Goal: Communication & Community: Ask a question

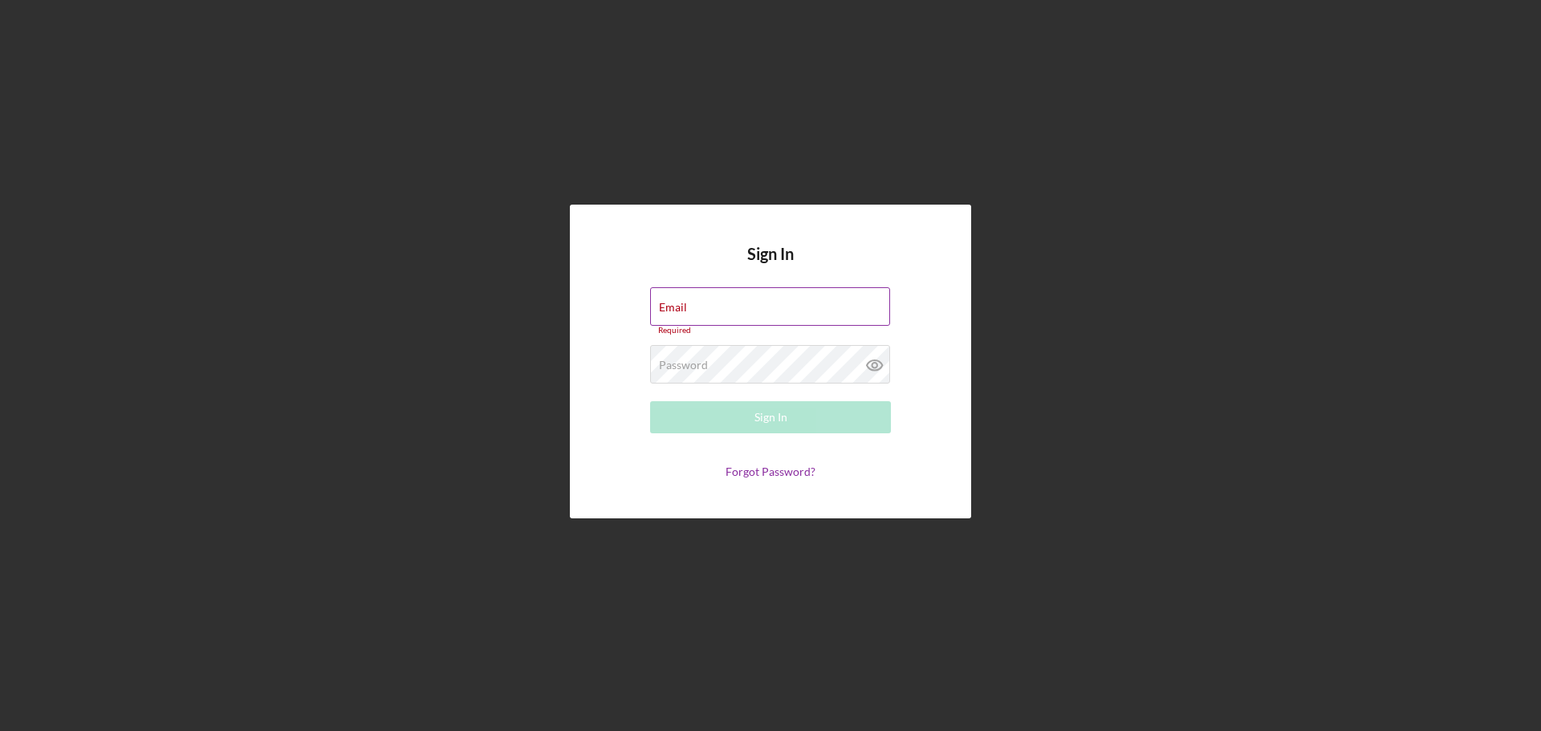
click at [694, 301] on div "Email Required" at bounding box center [770, 311] width 241 height 48
type input "[EMAIL_ADDRESS][DOMAIN_NAME]"
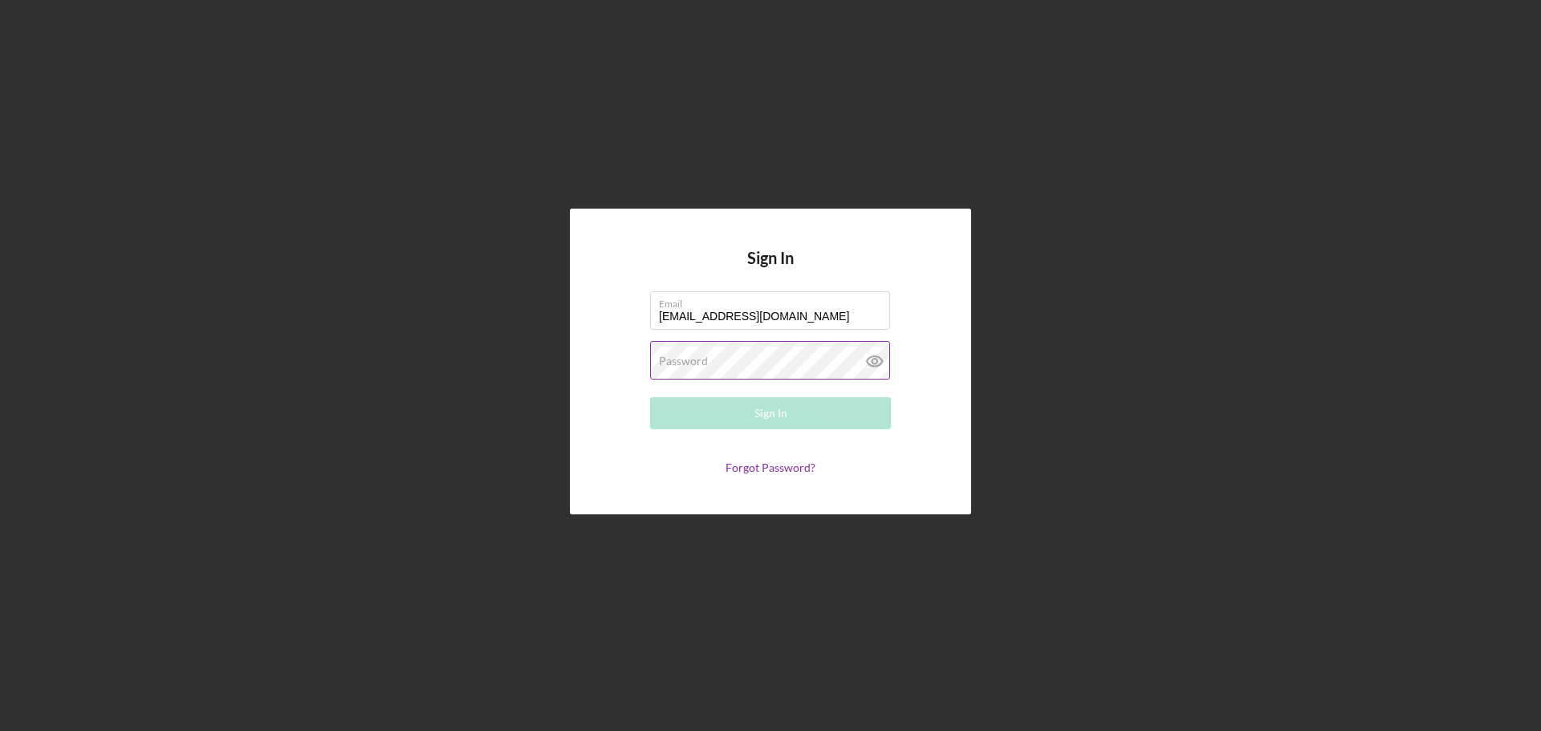
click at [674, 359] on label "Password" at bounding box center [683, 361] width 49 height 13
click at [878, 362] on icon at bounding box center [875, 361] width 40 height 40
click at [774, 420] on div "Sign In" at bounding box center [770, 413] width 33 height 32
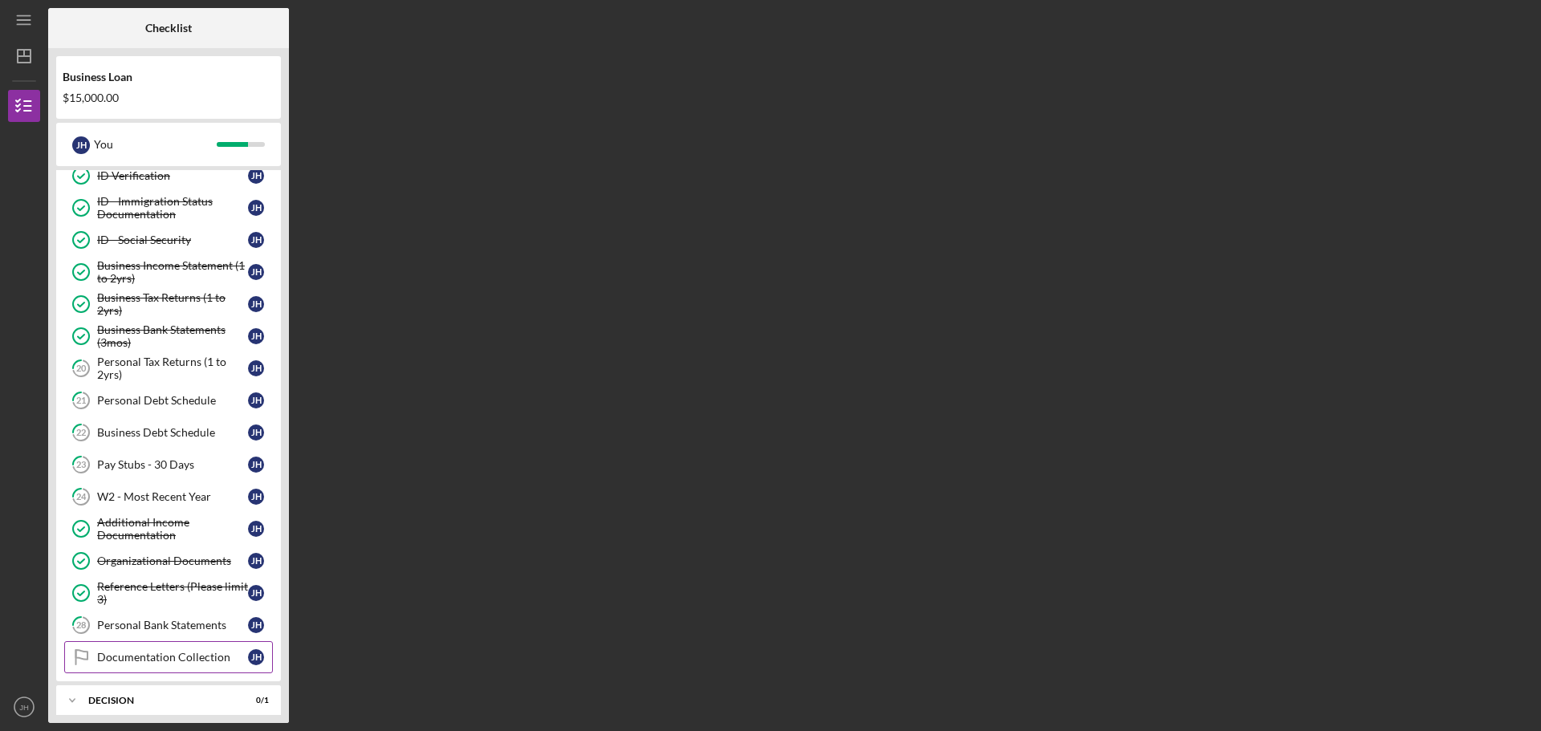
scroll to position [198, 0]
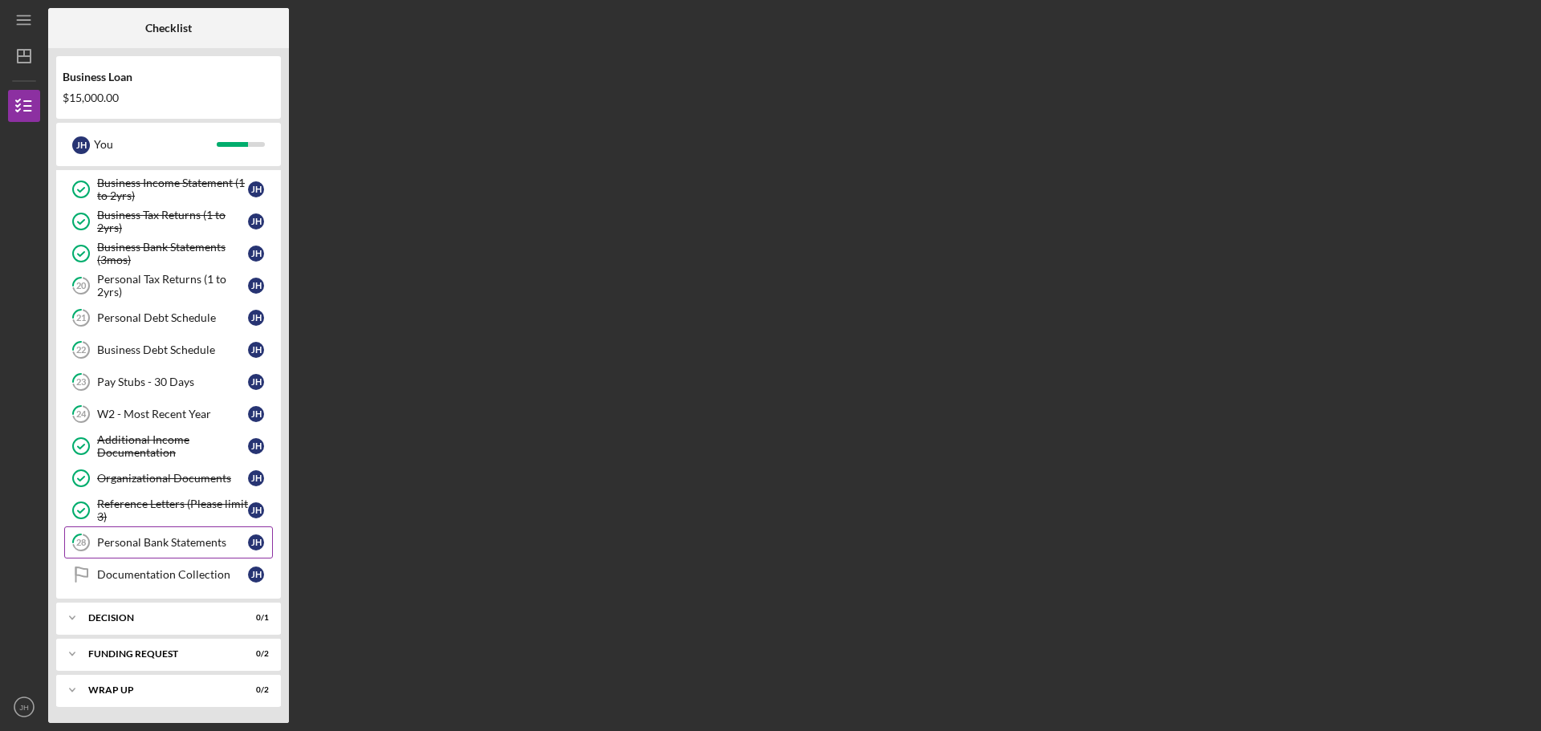
click at [156, 538] on div "Personal Bank Statements" at bounding box center [172, 542] width 151 height 13
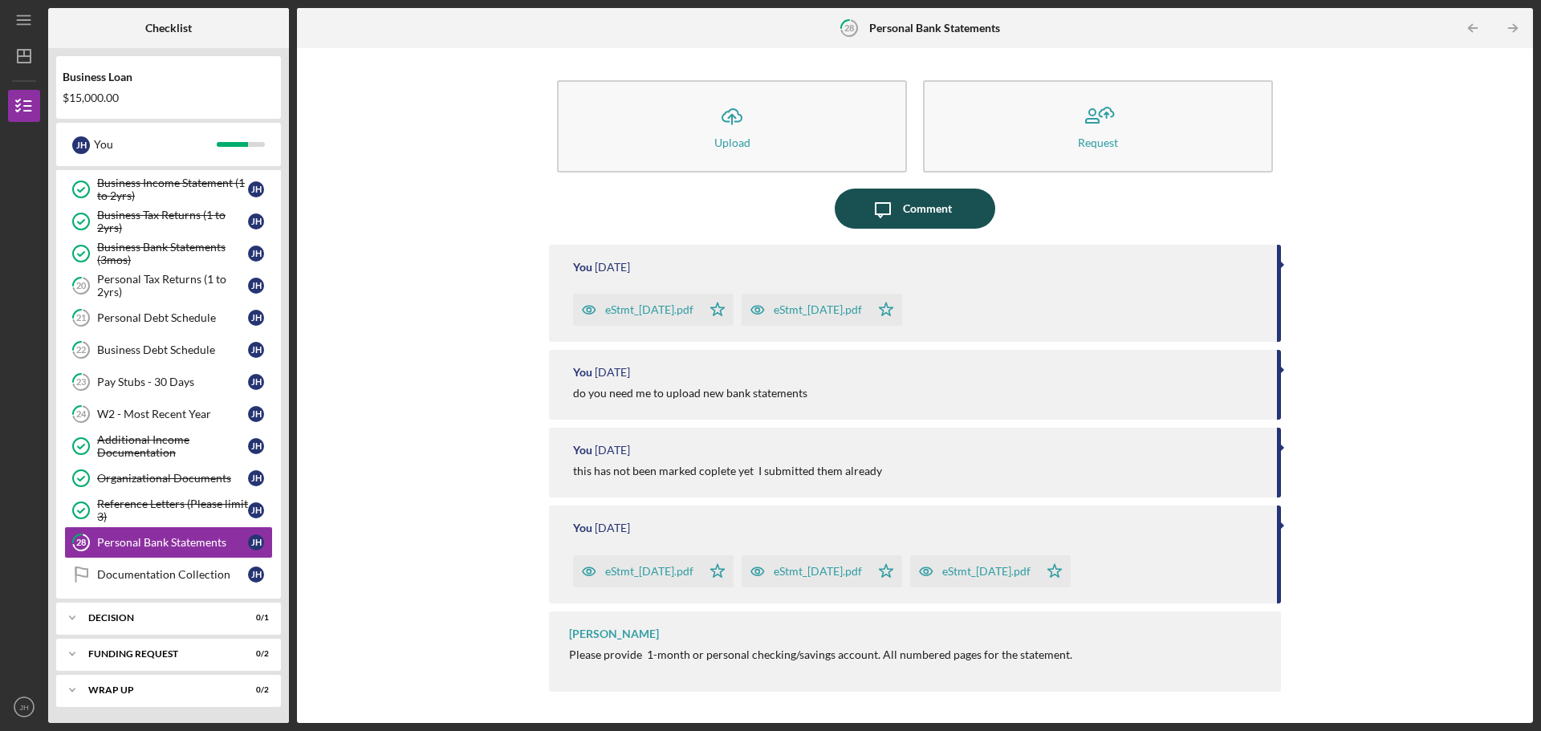
click at [913, 208] on div "Comment" at bounding box center [927, 209] width 49 height 40
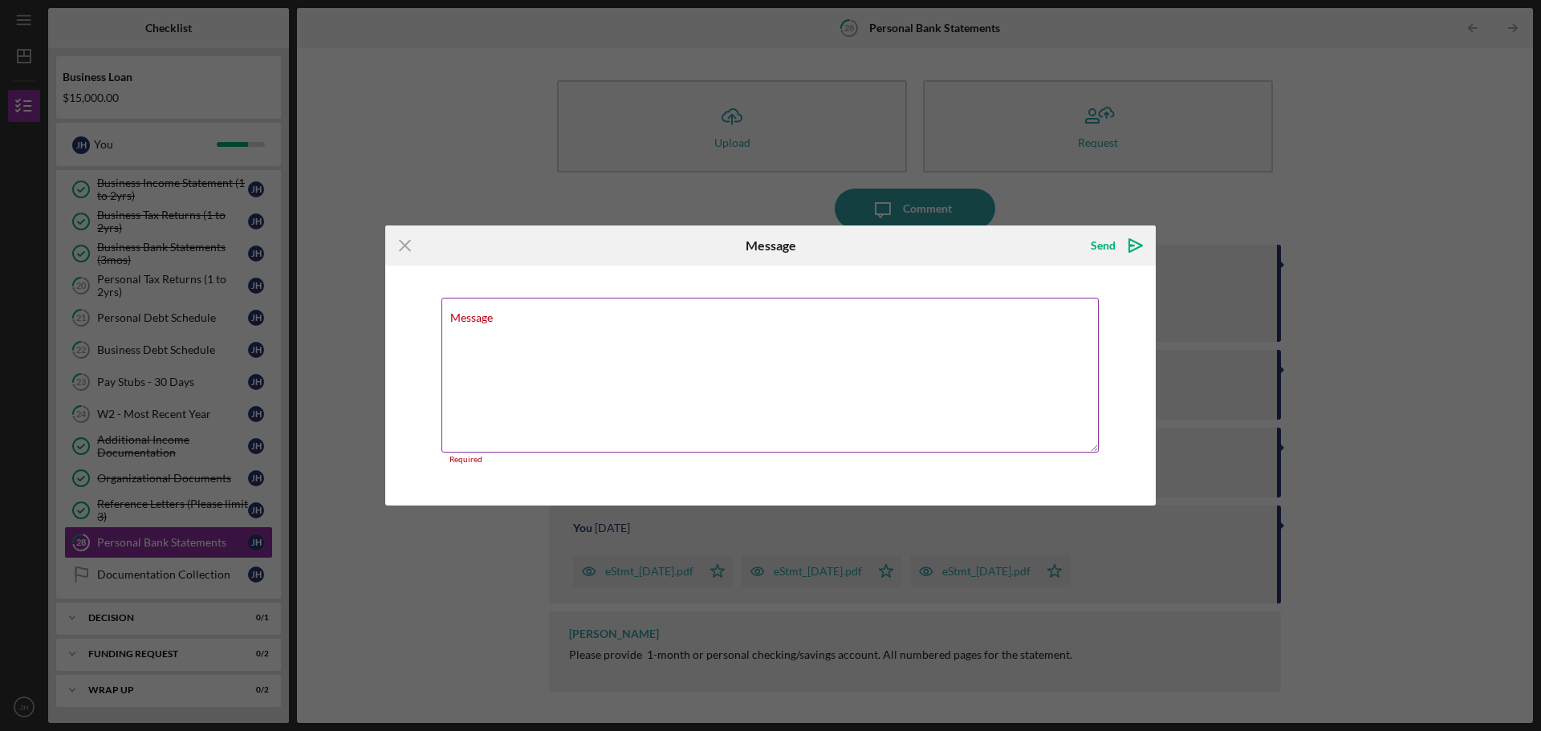
click at [475, 310] on div "Message Required" at bounding box center [770, 381] width 658 height 167
click at [479, 317] on label "Message" at bounding box center [471, 317] width 43 height 13
click at [479, 317] on textarea "Message" at bounding box center [769, 375] width 657 height 155
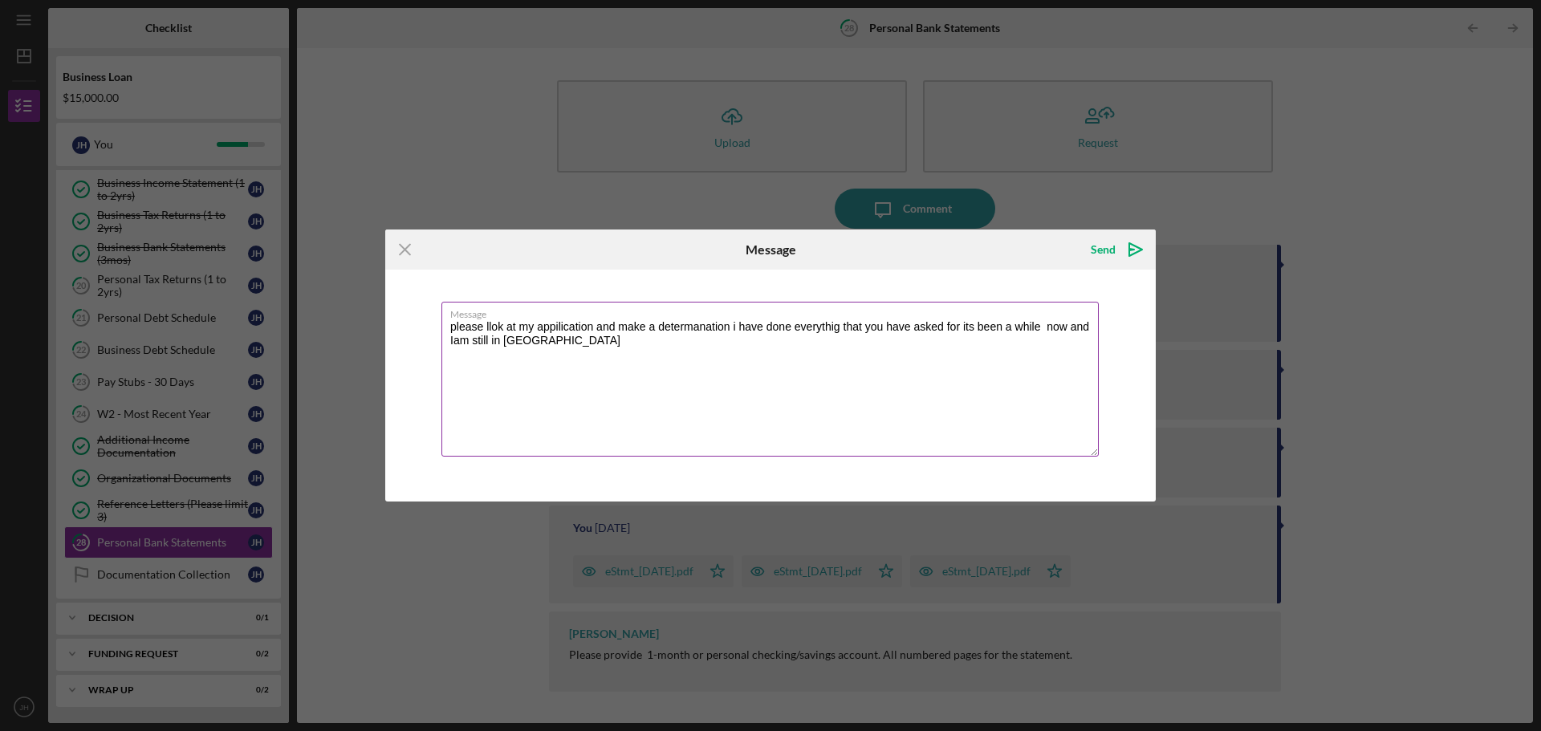
drag, startPoint x: 503, startPoint y: 326, endPoint x: 481, endPoint y: 329, distance: 21.9
click at [481, 327] on textarea "please llok at my appilication and make a determanation i have done everythig t…" at bounding box center [769, 379] width 657 height 155
click at [481, 328] on textarea "pleaselook at my appilication and make a determanation i have done everythig th…" at bounding box center [769, 379] width 657 height 155
click at [457, 324] on textarea "please look at my appilication and make a determanation i have done everythig t…" at bounding box center [769, 379] width 657 height 155
click at [744, 324] on textarea "Please look at my appilication and make a determanation i have done everythig t…" at bounding box center [769, 379] width 657 height 155
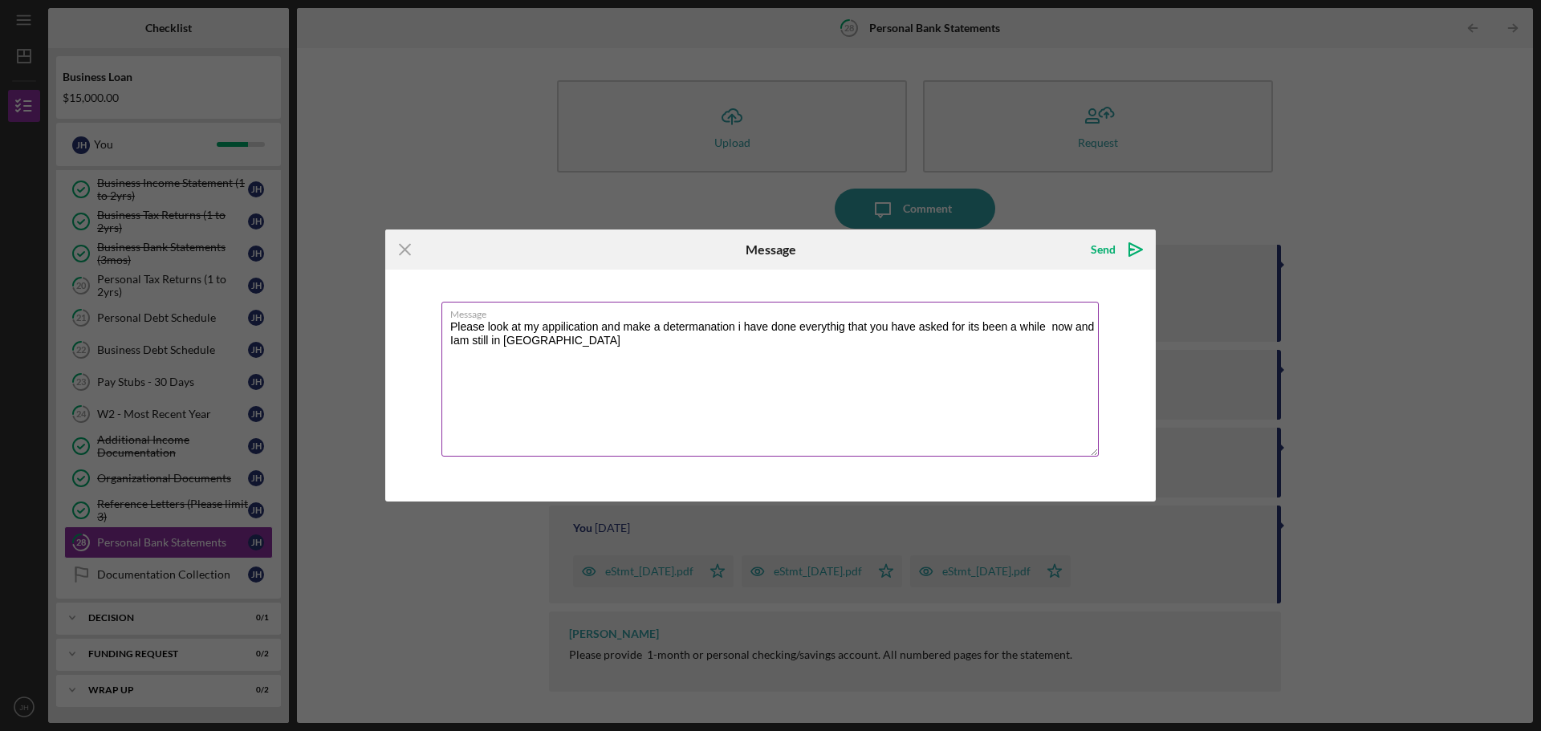
drag, startPoint x: 739, startPoint y: 324, endPoint x: 756, endPoint y: 324, distance: 16.9
click at [740, 325] on textarea "Please look at my appilication and make a determanation i have done everythig t…" at bounding box center [769, 379] width 657 height 155
click at [530, 341] on textarea "Please look at my appilication and make a determanation I have done everythig t…" at bounding box center [769, 379] width 657 height 155
type textarea "Please look at my appilication and make a determanation I have done everythig t…"
click at [1137, 249] on icon "Icon/icon-invite-send" at bounding box center [1135, 250] width 40 height 40
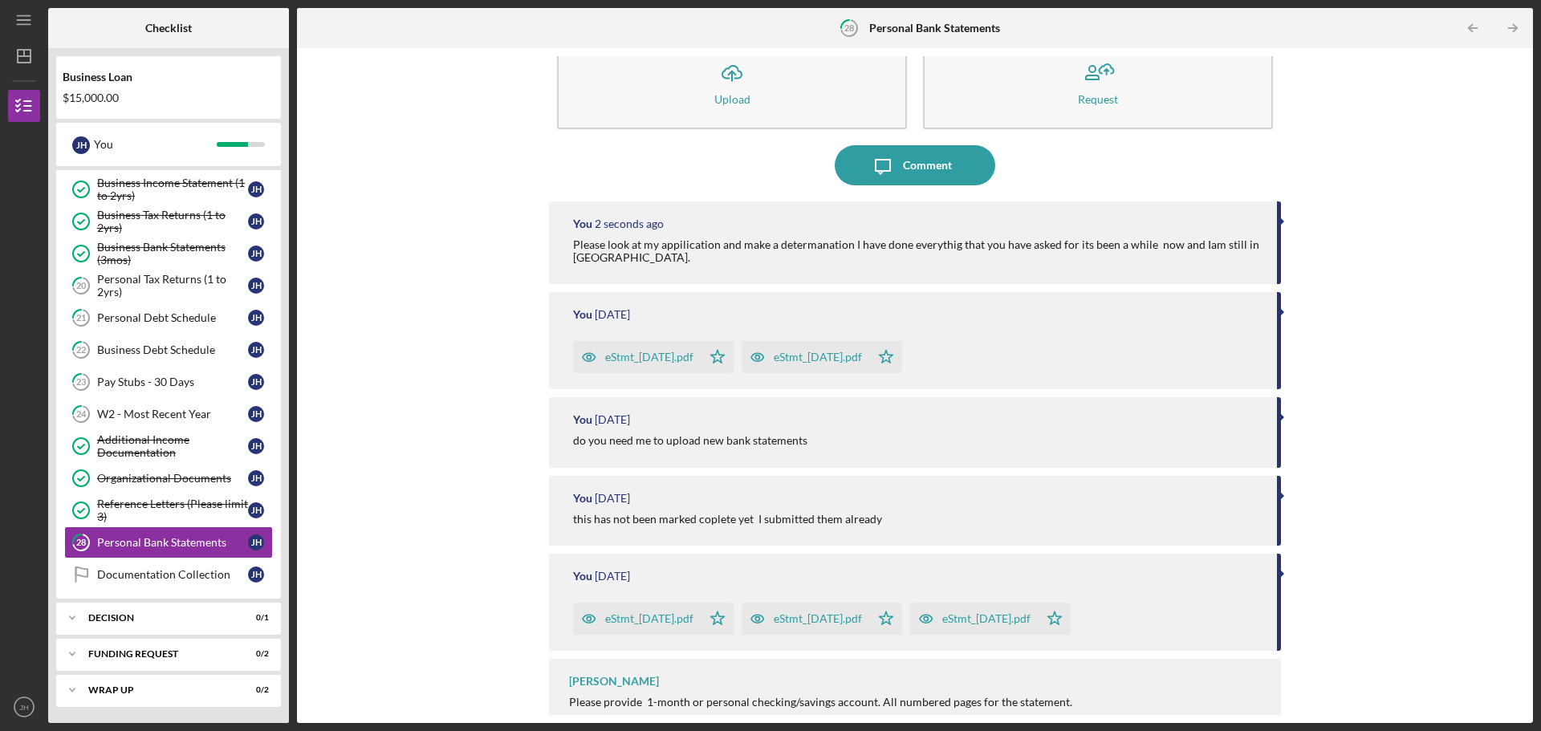
scroll to position [67, 0]
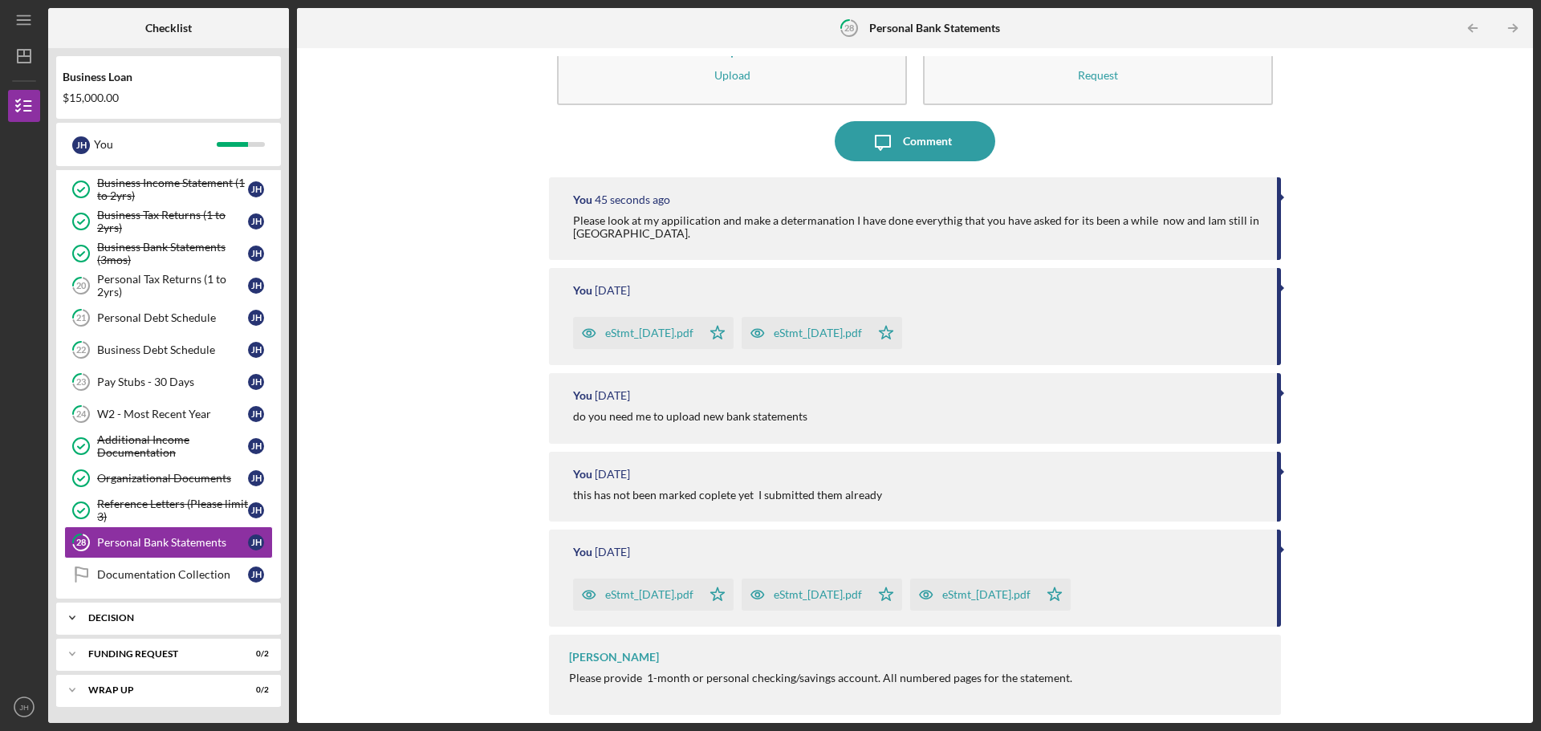
click at [68, 617] on icon "Icon/Expander" at bounding box center [72, 618] width 32 height 32
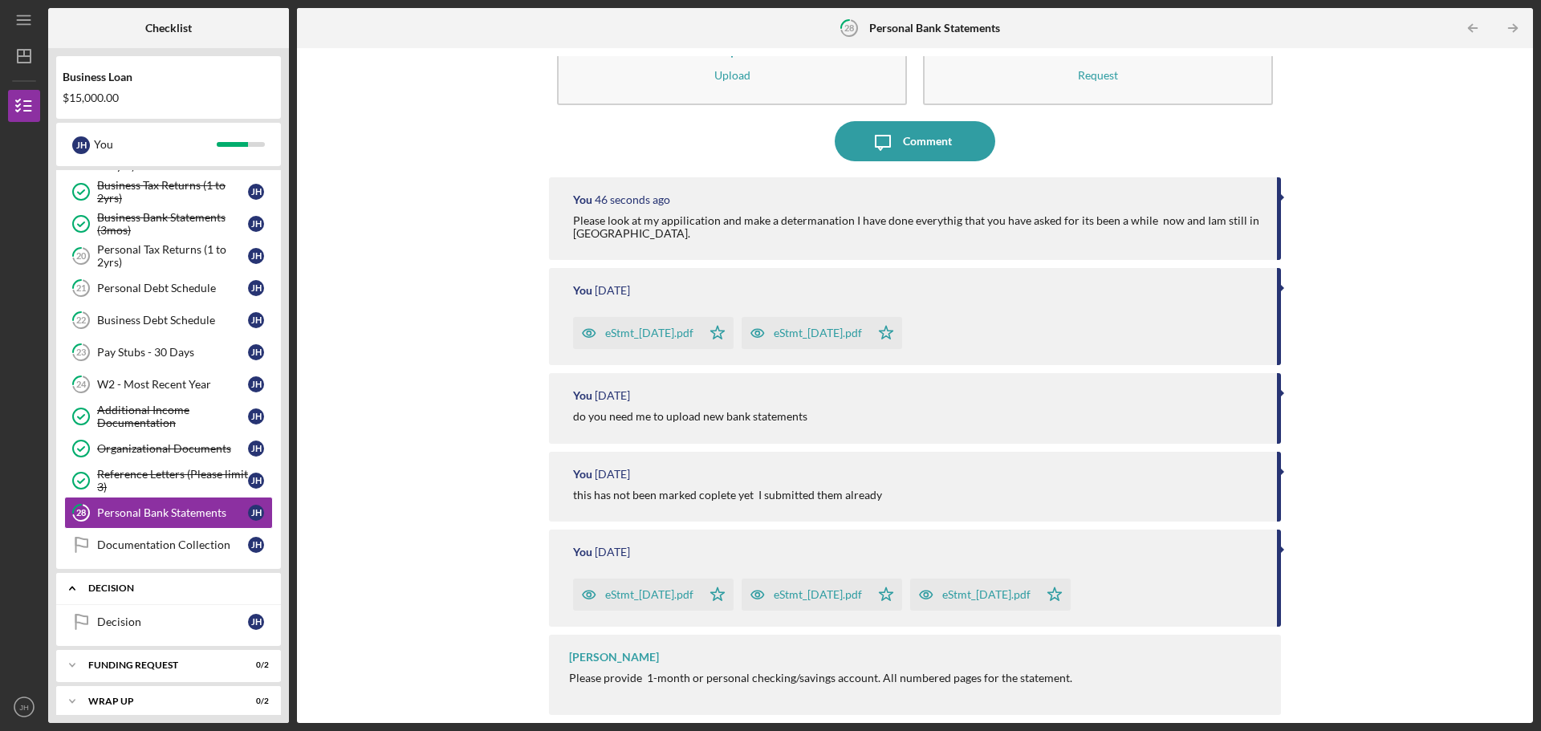
scroll to position [239, 0]
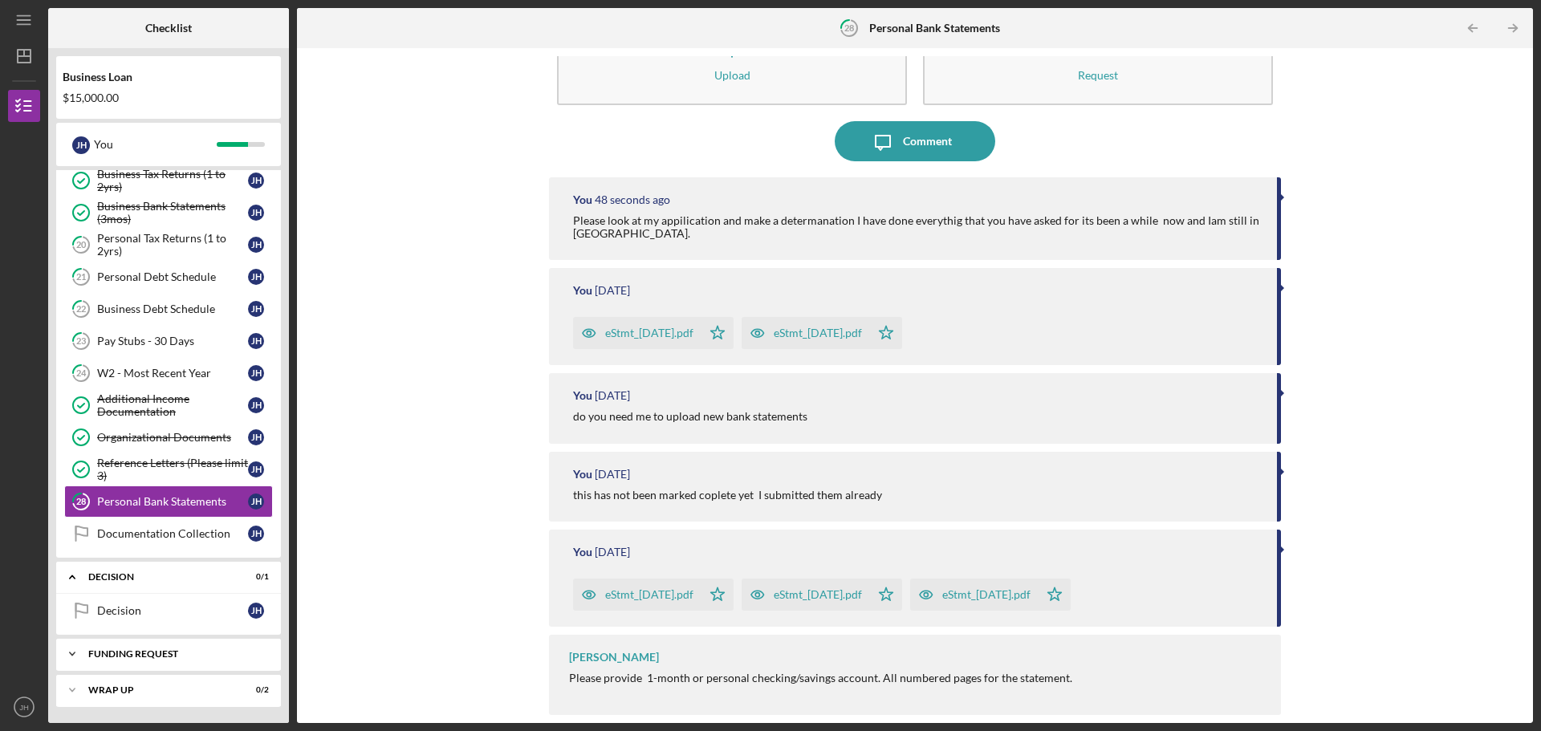
click at [71, 654] on polyline at bounding box center [72, 653] width 5 height 3
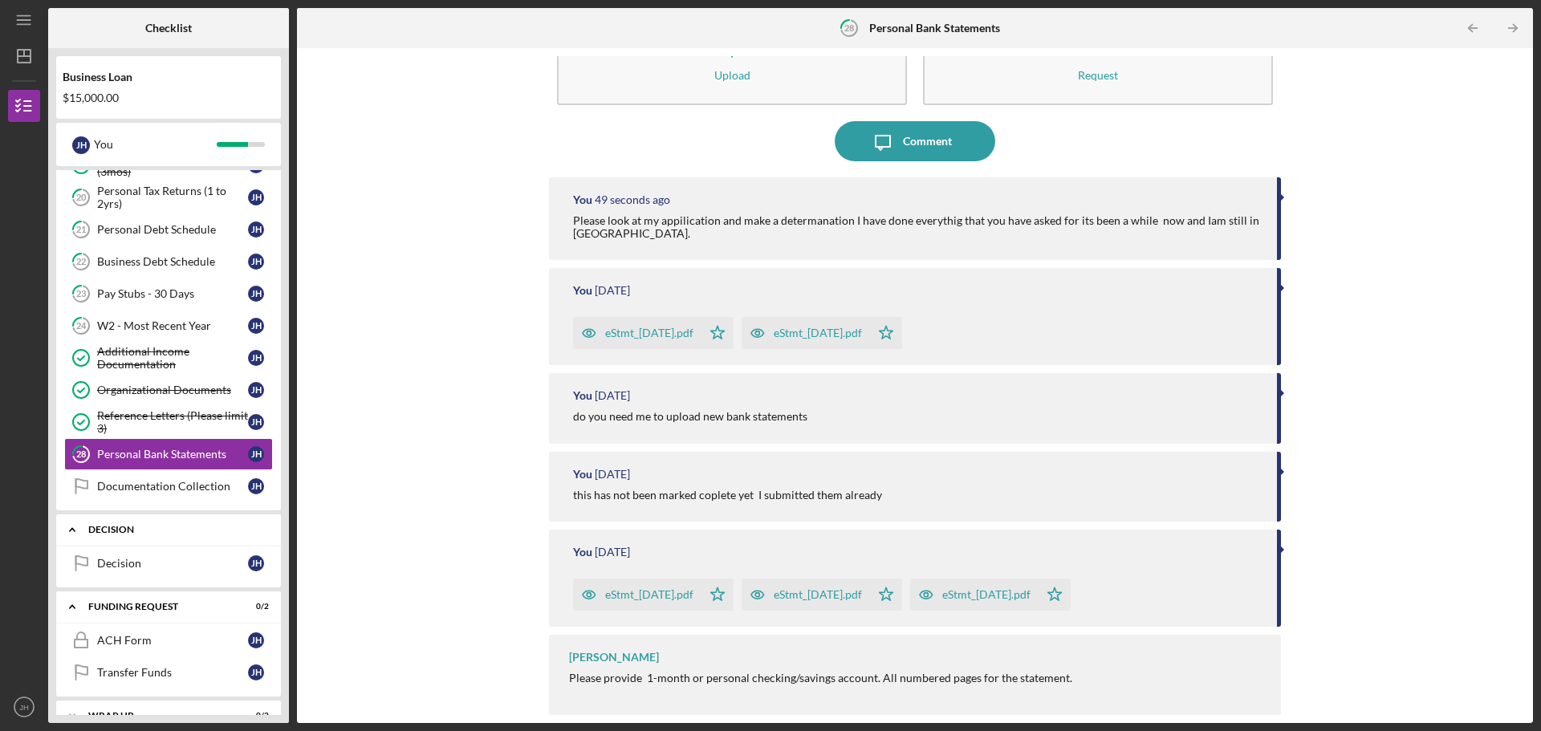
scroll to position [312, 0]
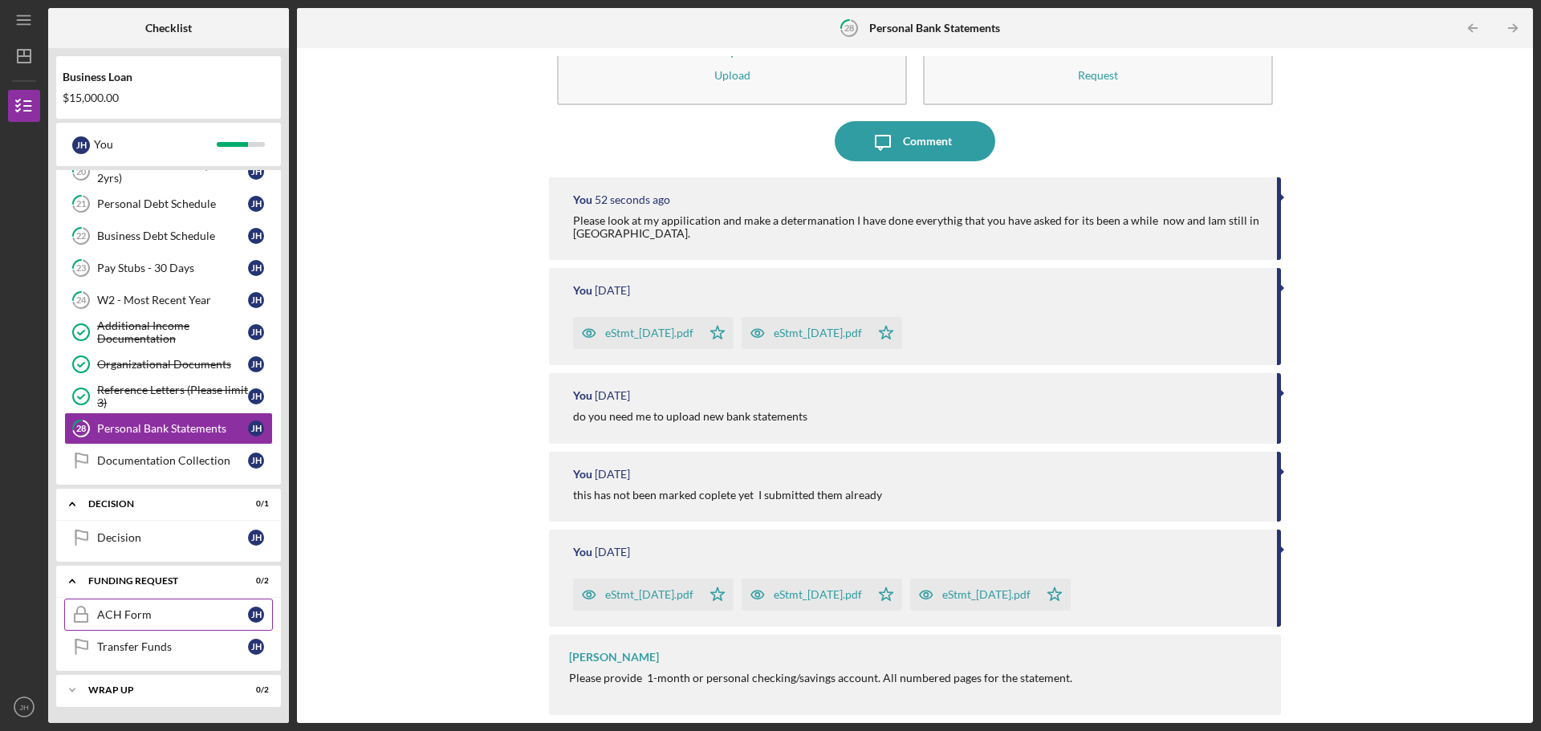
click at [217, 618] on div "ACH Form" at bounding box center [172, 614] width 151 height 13
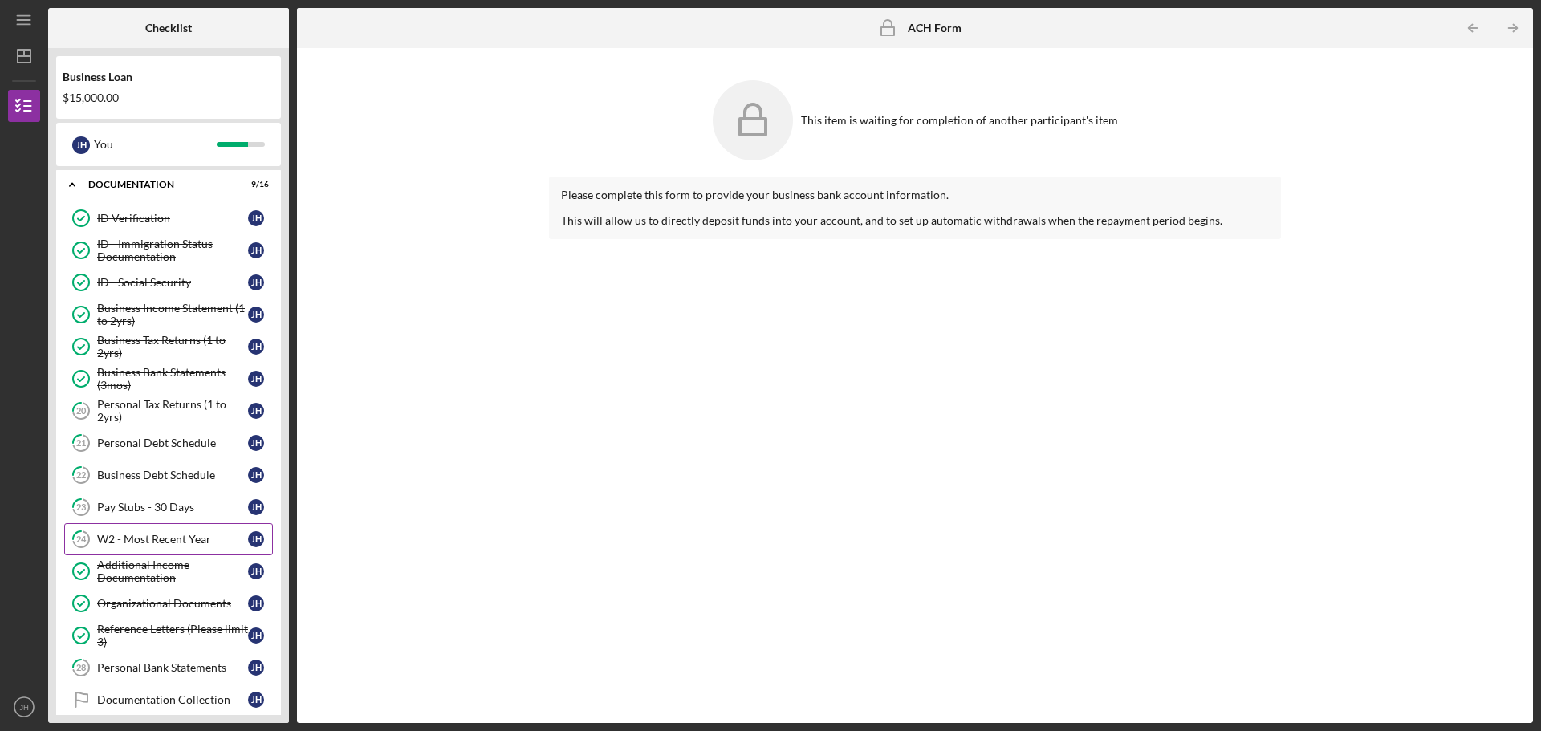
scroll to position [71, 0]
click at [123, 404] on div "Personal Tax Returns (1 to 2yrs)" at bounding box center [172, 413] width 151 height 26
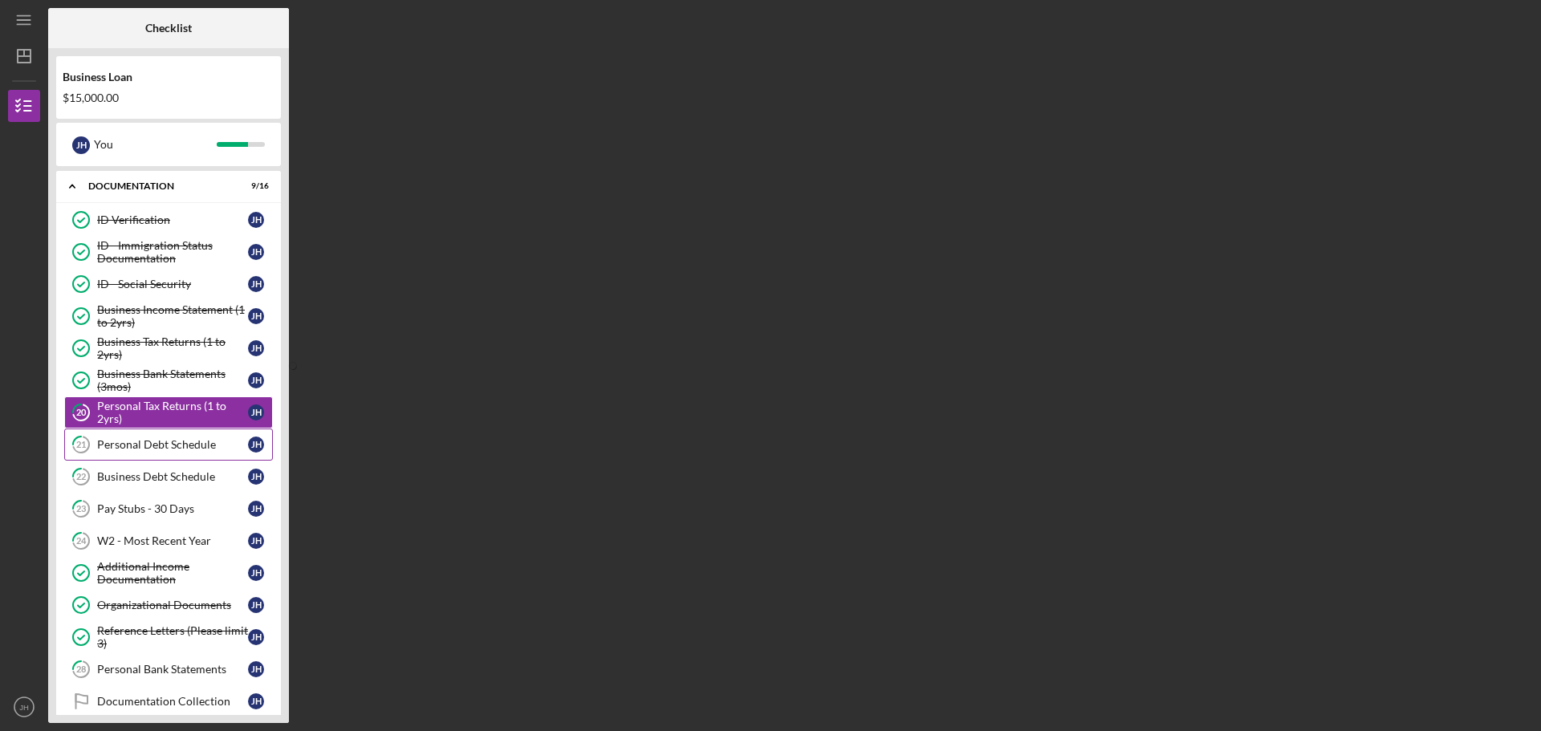
click at [140, 444] on div "Personal Debt Schedule" at bounding box center [172, 444] width 151 height 13
